Goal: Use online tool/utility: Utilize a website feature to perform a specific function

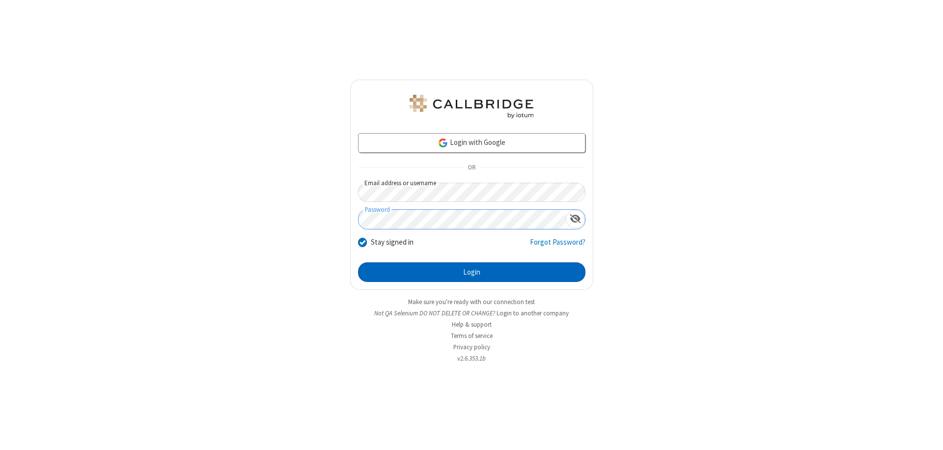
click at [472, 272] on button "Login" at bounding box center [471, 272] width 227 height 20
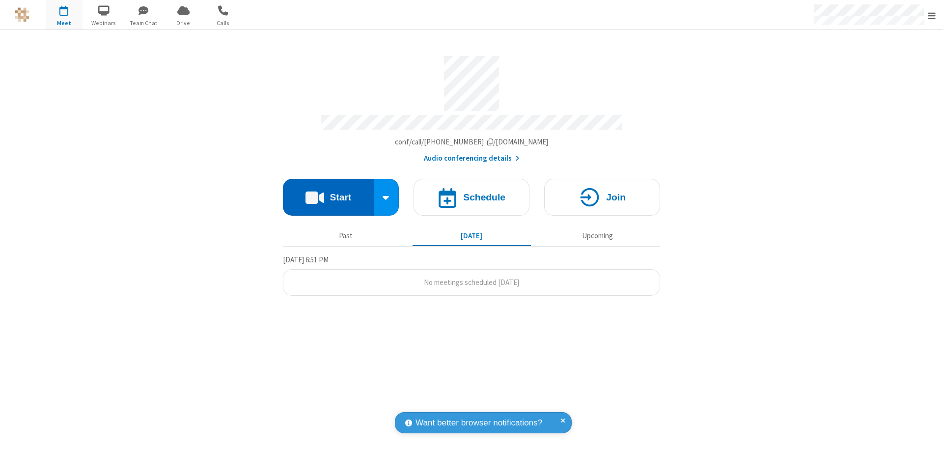
click at [328, 193] on button "Start" at bounding box center [328, 197] width 91 height 37
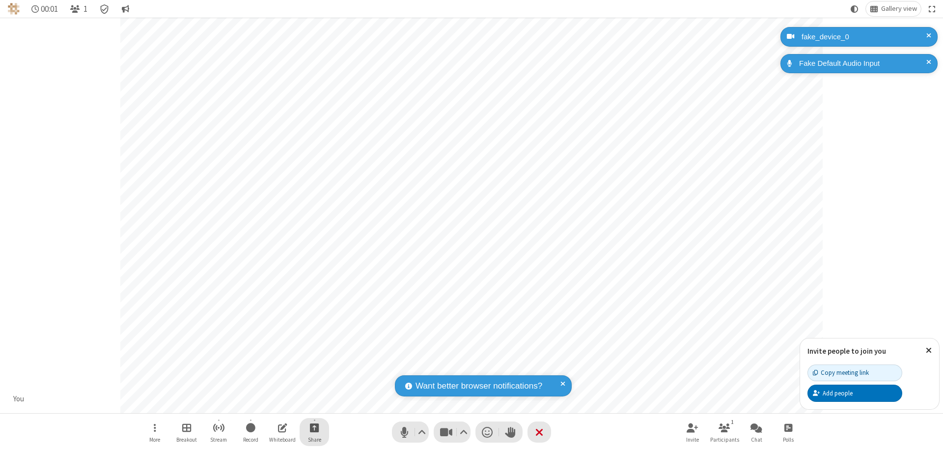
click at [314, 427] on span "Start sharing" at bounding box center [314, 427] width 9 height 12
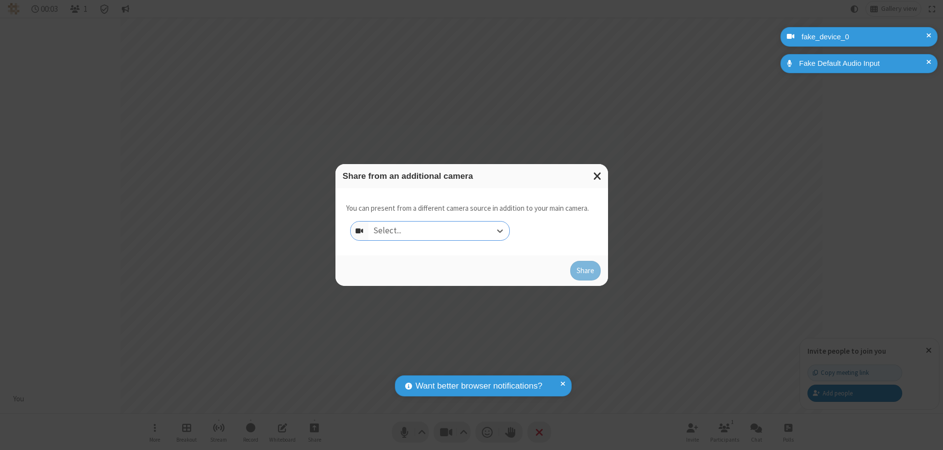
click at [439, 231] on div "Select..." at bounding box center [438, 231] width 141 height 19
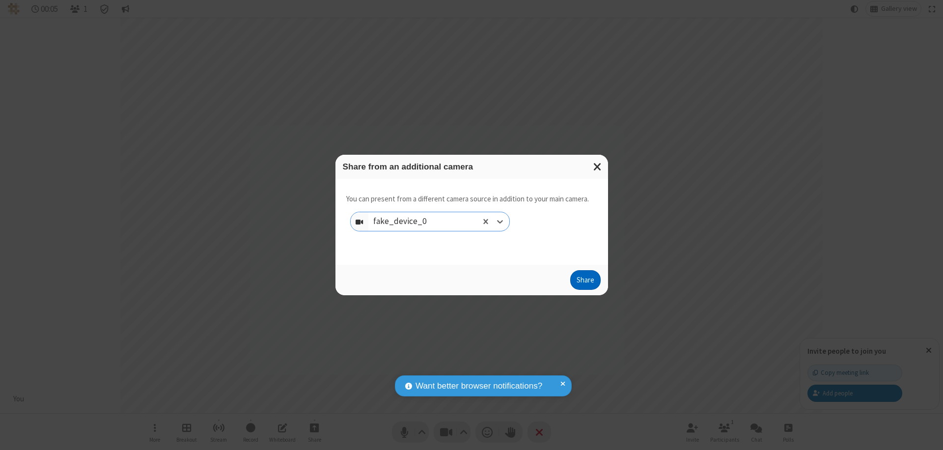
click at [585, 282] on button "Share" at bounding box center [585, 280] width 30 height 20
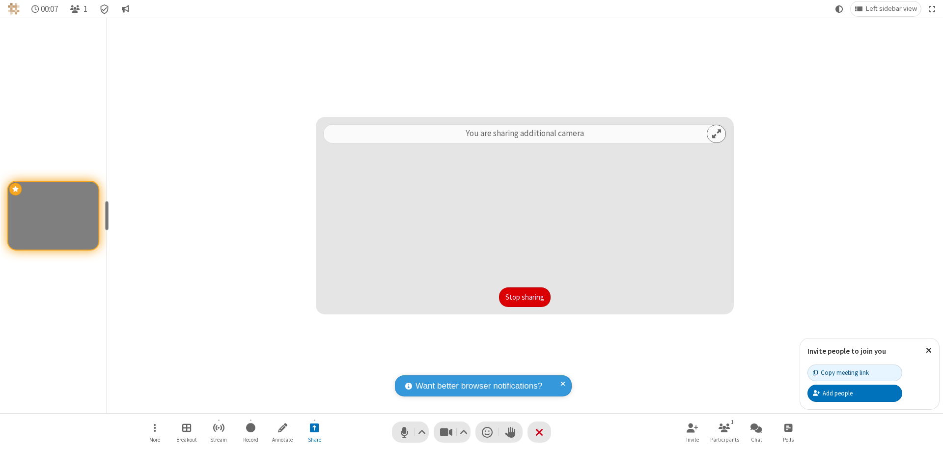
click at [525, 297] on button "Stop sharing" at bounding box center [525, 297] width 52 height 20
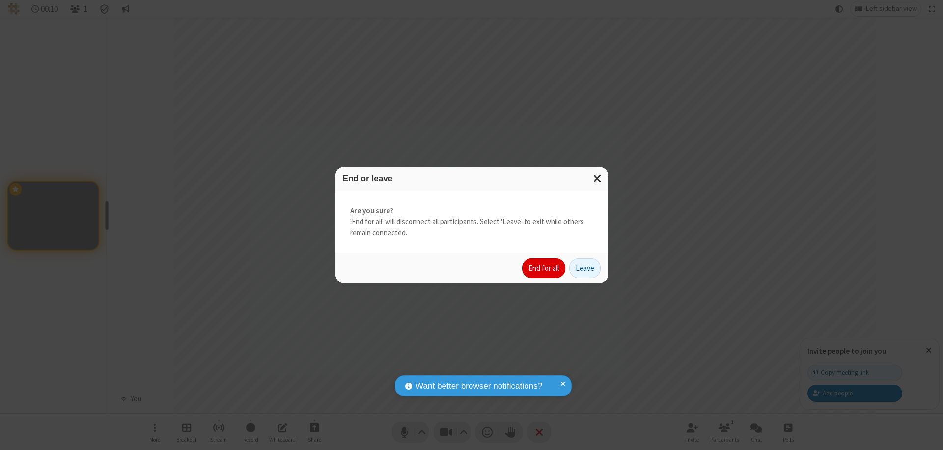
click at [544, 268] on button "End for all" at bounding box center [543, 268] width 43 height 20
